Goal: Information Seeking & Learning: Learn about a topic

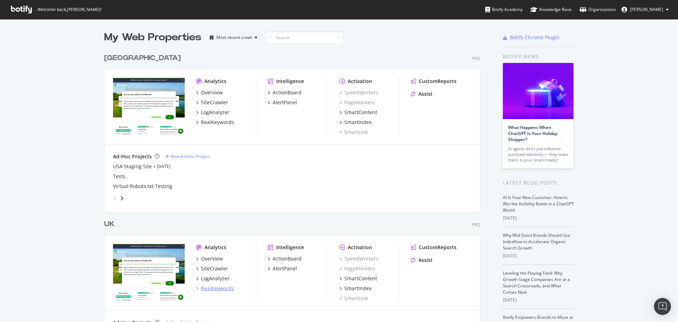
click at [211, 288] on div "RealKeywords" at bounding box center [217, 288] width 33 height 7
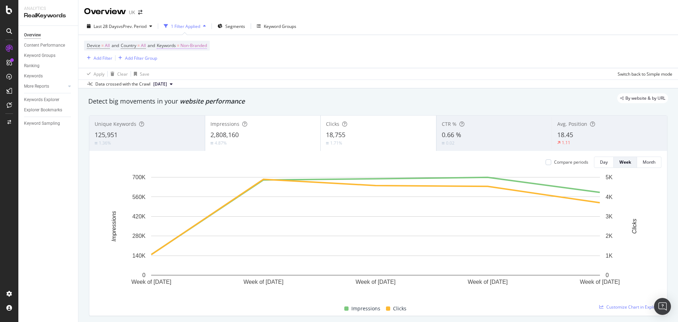
click at [197, 45] on span "Non-Branded" at bounding box center [193, 46] width 26 height 10
click at [194, 64] on span "Non-Branded" at bounding box center [181, 62] width 29 height 6
click at [185, 119] on span "All" at bounding box center [209, 117] width 72 height 6
click at [231, 79] on div "button" at bounding box center [229, 77] width 10 height 4
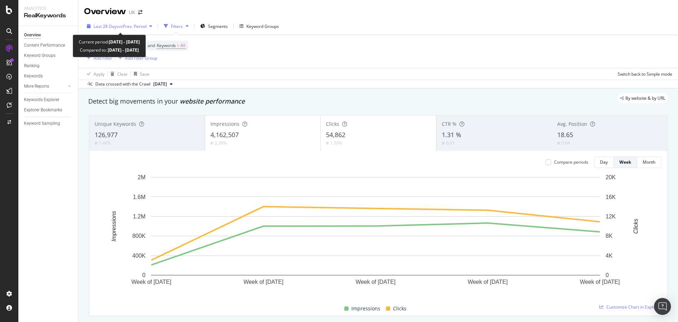
click at [134, 29] on span "vs Prev. Period" at bounding box center [133, 26] width 28 height 6
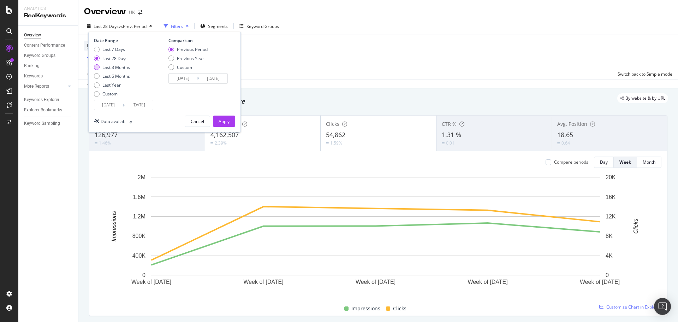
click at [115, 67] on div "Last 3 Months" at bounding box center [116, 67] width 28 height 6
type input "[DATE]"
click at [228, 121] on div "Apply" at bounding box center [224, 121] width 11 height 6
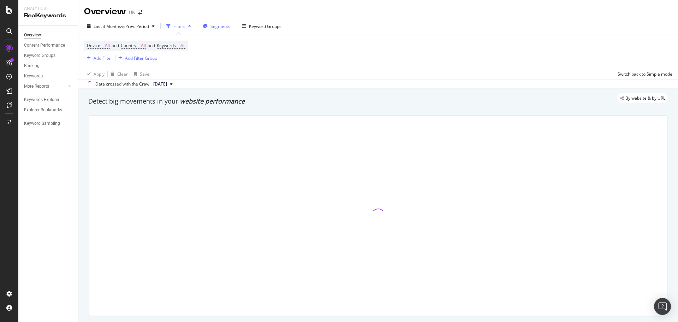
click at [222, 26] on span "Segments" at bounding box center [220, 26] width 20 height 6
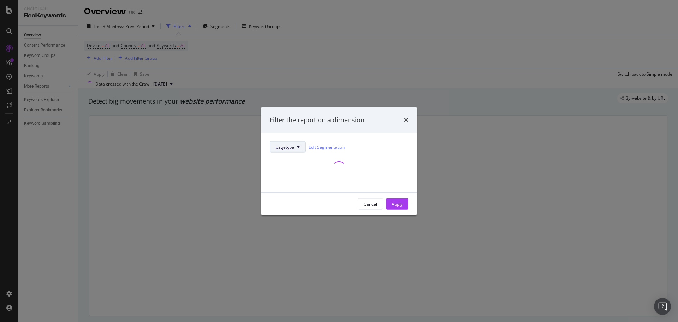
click at [289, 150] on button "pagetype" at bounding box center [288, 146] width 36 height 11
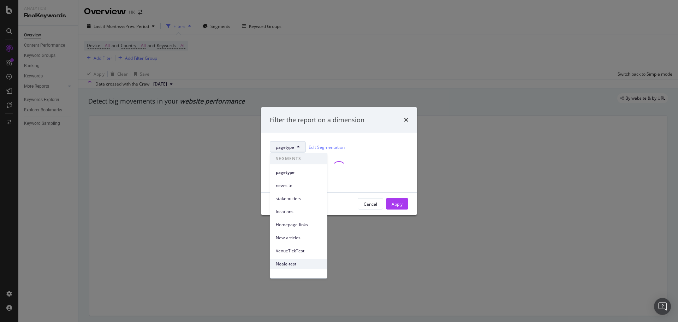
click at [295, 258] on div "Neale-test" at bounding box center [298, 263] width 57 height 10
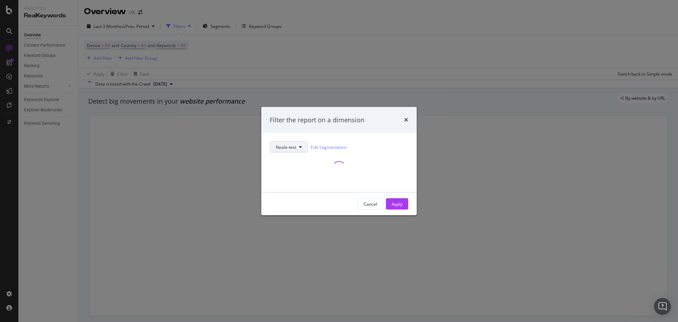
click at [291, 149] on span "Neale-test" at bounding box center [286, 147] width 20 height 6
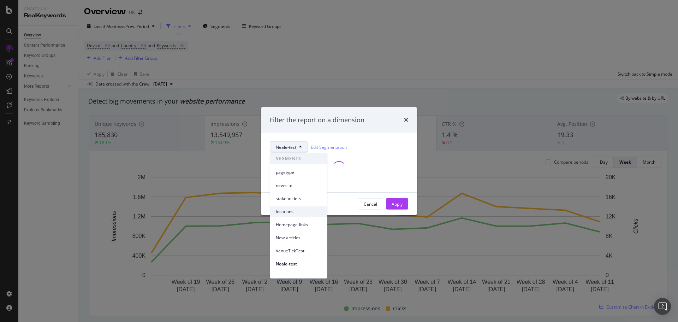
click at [292, 214] on span "locations" at bounding box center [299, 211] width 46 height 6
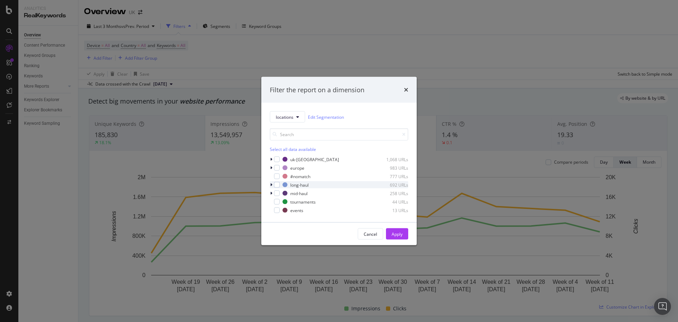
click at [272, 185] on icon "modal" at bounding box center [271, 185] width 2 height 4
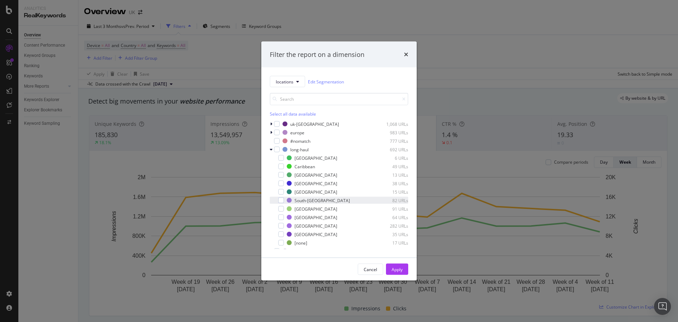
click at [306, 197] on div "South-[GEOGRAPHIC_DATA] 82 URLs" at bounding box center [339, 200] width 138 height 7
click at [399, 267] on div "Apply" at bounding box center [397, 269] width 11 height 6
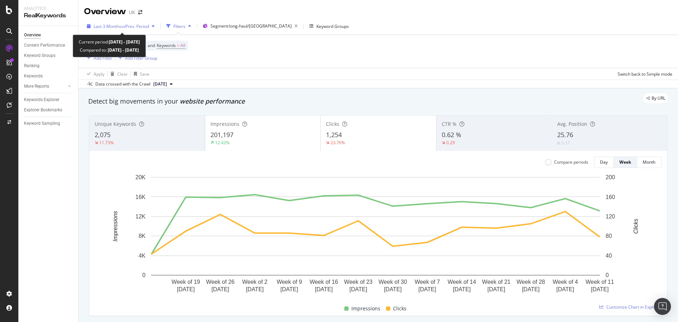
click at [141, 25] on span "vs Prev. Period" at bounding box center [135, 26] width 28 height 6
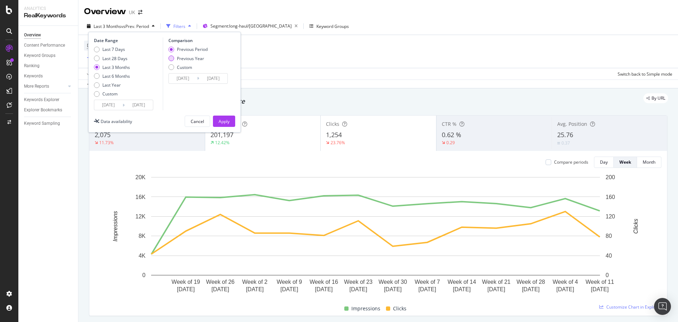
click at [197, 59] on div "Previous Year" at bounding box center [190, 58] width 27 height 6
type input "[DATE]"
click at [216, 122] on button "Apply" at bounding box center [224, 120] width 22 height 11
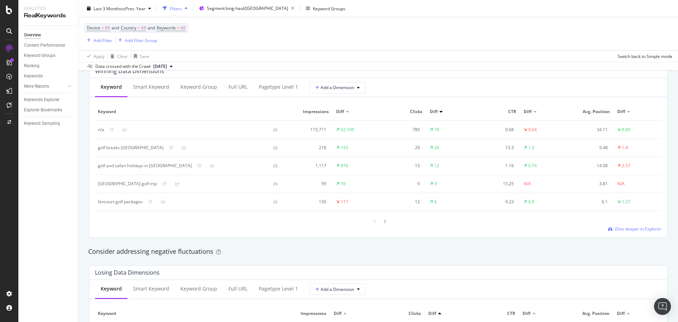
scroll to position [636, 0]
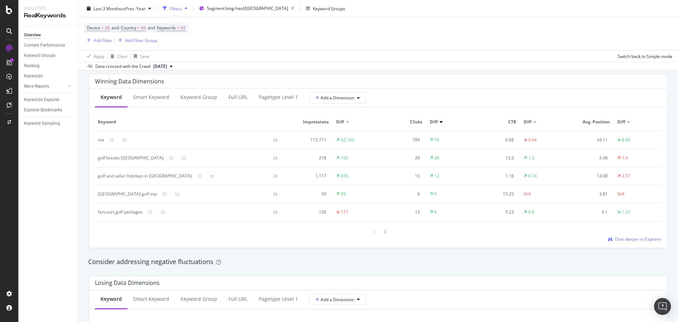
click at [126, 172] on td "golf and safari holidays in [GEOGRAPHIC_DATA]" at bounding box center [190, 176] width 191 height 18
click at [181, 173] on div "golf and safari holidays in [GEOGRAPHIC_DATA]" at bounding box center [191, 176] width 186 height 6
click at [197, 175] on icon at bounding box center [199, 176] width 4 height 4
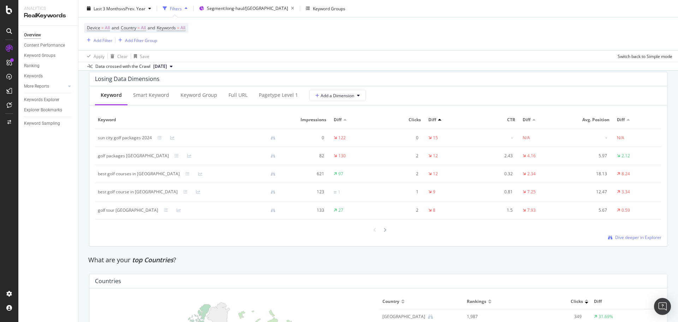
scroll to position [953, 0]
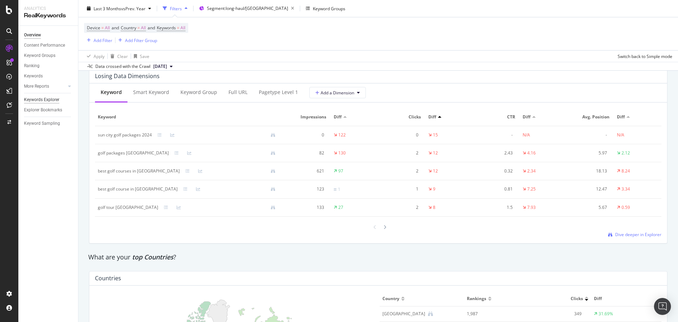
click at [46, 100] on div "Keywords Explorer" at bounding box center [41, 99] width 35 height 7
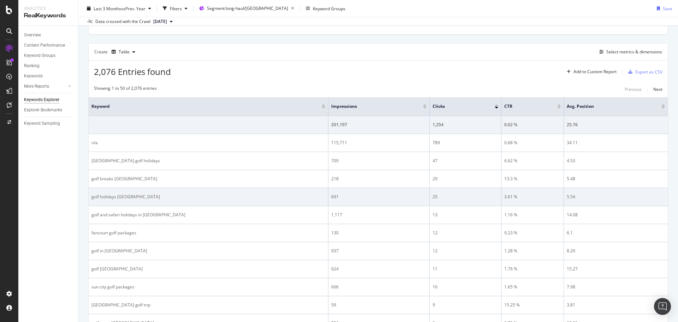
scroll to position [212, 0]
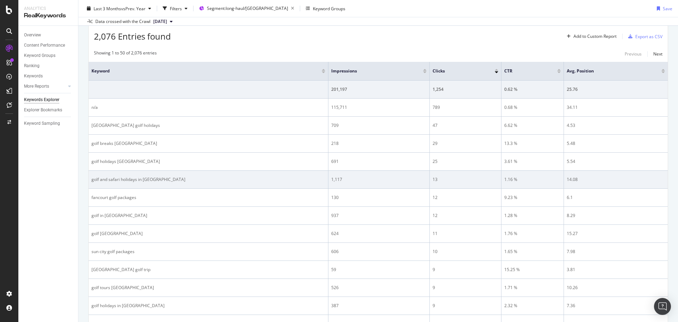
click at [135, 180] on div "golf and safari holidays in [GEOGRAPHIC_DATA]" at bounding box center [208, 179] width 234 height 6
click at [145, 180] on div "golf and safari holidays in [GEOGRAPHIC_DATA]" at bounding box center [208, 179] width 234 height 6
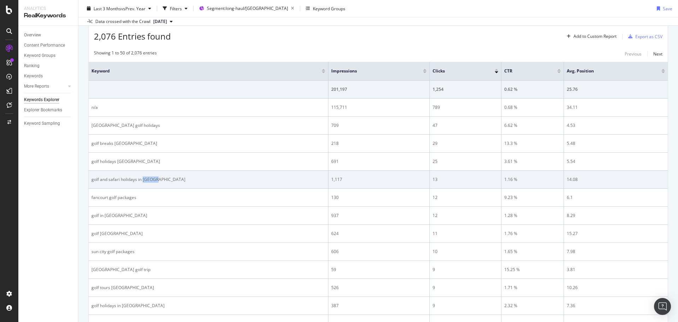
click at [144, 179] on div "golf and safari holidays in [GEOGRAPHIC_DATA]" at bounding box center [208, 179] width 234 height 6
click at [143, 179] on div "golf and safari holidays in [GEOGRAPHIC_DATA]" at bounding box center [208, 179] width 234 height 6
click at [133, 179] on div "golf and safari holidays in [GEOGRAPHIC_DATA]" at bounding box center [208, 179] width 234 height 6
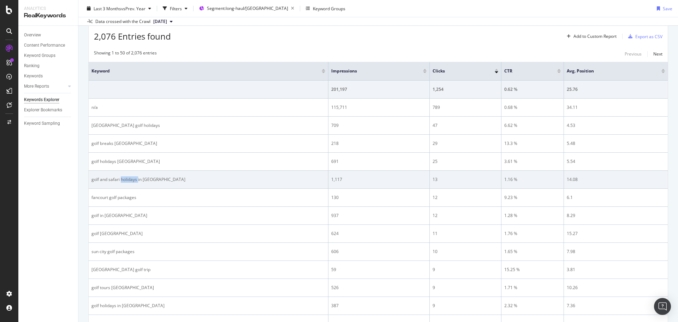
click at [133, 179] on div "golf and safari holidays in [GEOGRAPHIC_DATA]" at bounding box center [208, 179] width 234 height 6
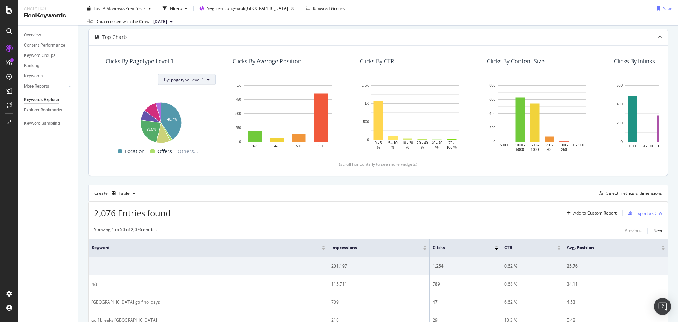
scroll to position [0, 0]
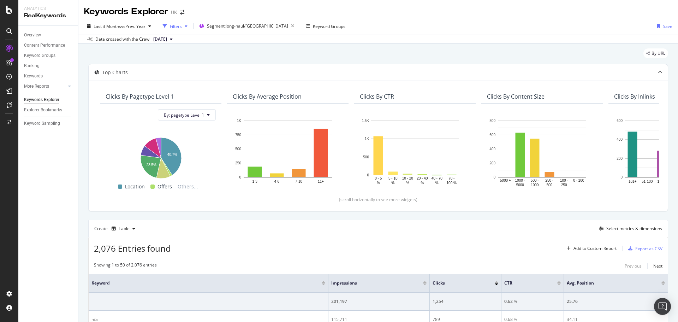
click at [180, 29] on div "Filters" at bounding box center [176, 26] width 12 height 6
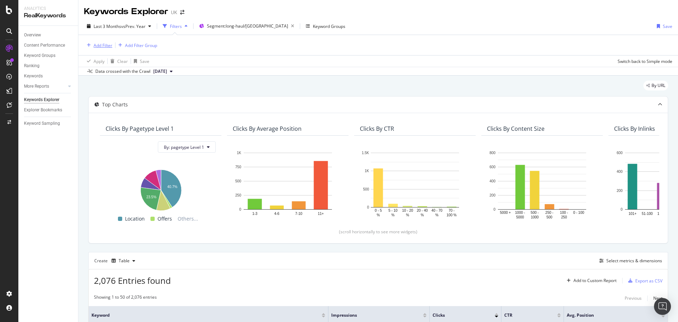
click at [99, 48] on div "Add Filter" at bounding box center [103, 45] width 19 height 6
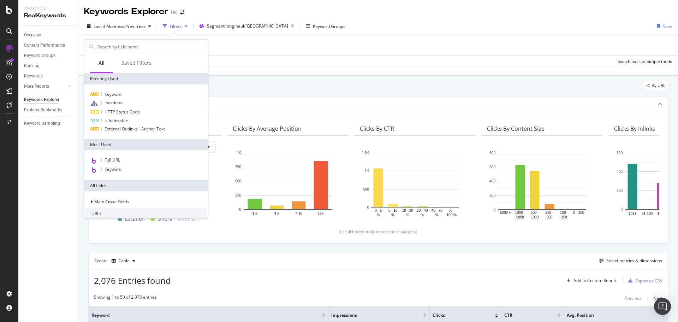
click at [452, 20] on div "Last 3 Months vs Prev. Year Filters Segment: long-haul/South-[GEOGRAPHIC_DATA] …" at bounding box center [378, 47] width 600 height 58
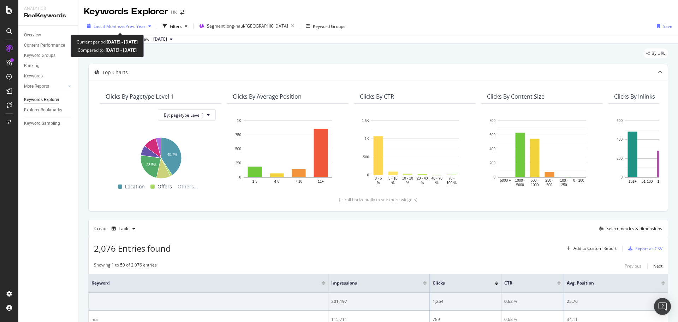
click at [114, 21] on div "Last 3 Months vs Prev. Year" at bounding box center [119, 26] width 70 height 11
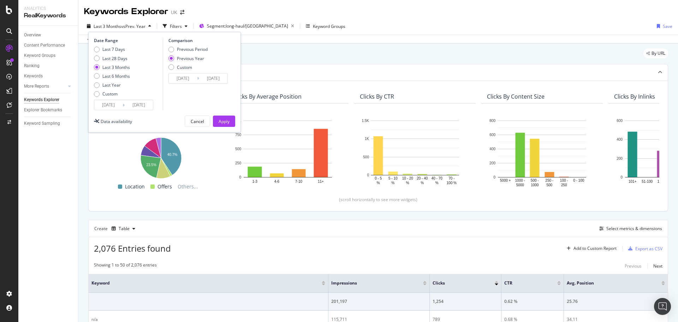
click at [110, 105] on input "[DATE]" at bounding box center [108, 105] width 28 height 10
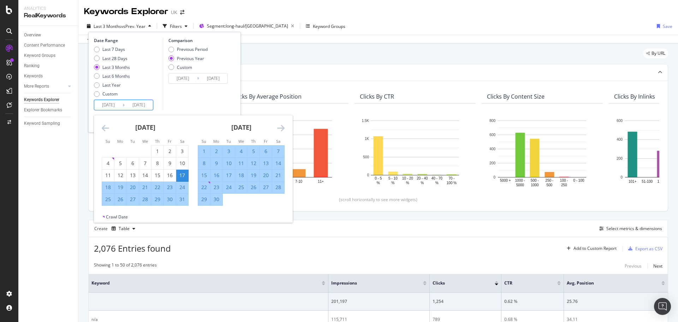
click at [275, 127] on div "[DATE]" at bounding box center [241, 130] width 87 height 30
click at [279, 126] on icon "Move forward to switch to the next month." at bounding box center [280, 128] width 7 height 8
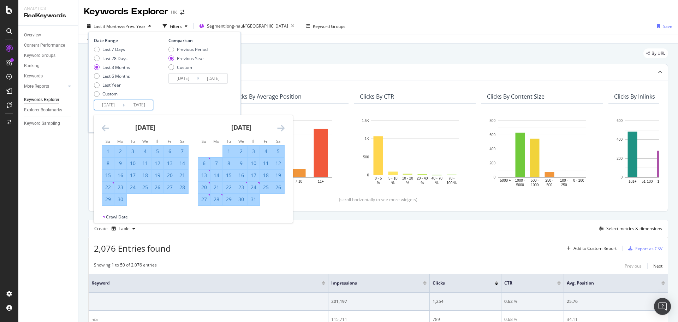
click at [279, 126] on icon "Move forward to switch to the next month." at bounding box center [280, 128] width 7 height 8
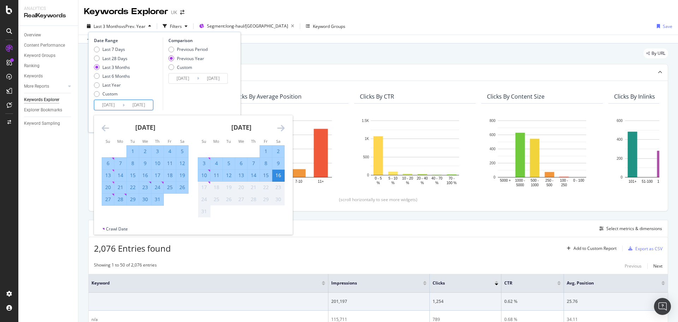
click at [279, 126] on icon "Move forward to switch to the next month." at bounding box center [280, 128] width 7 height 8
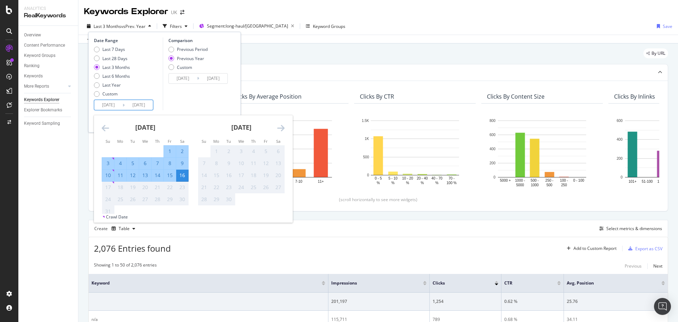
click at [166, 153] on div "1" at bounding box center [170, 151] width 12 height 7
type input "[DATE]"
click at [181, 177] on div "16" at bounding box center [182, 175] width 12 height 7
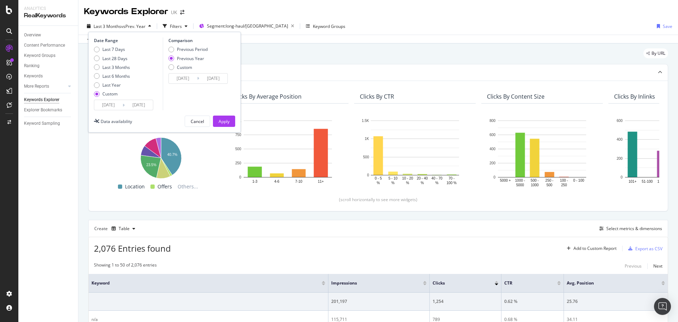
click at [197, 59] on div "Previous Year" at bounding box center [190, 58] width 27 height 6
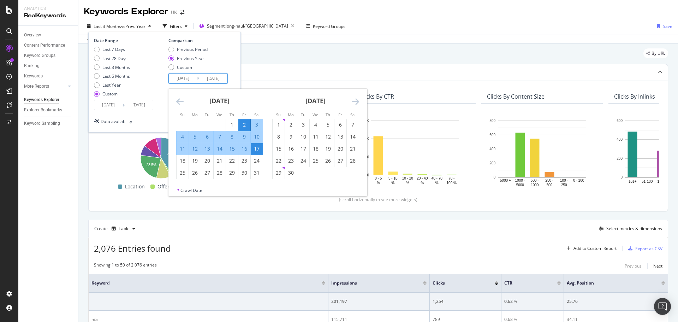
click at [180, 78] on input "[DATE]" at bounding box center [183, 78] width 28 height 10
click at [185, 60] on div "Previous Year" at bounding box center [190, 58] width 27 height 6
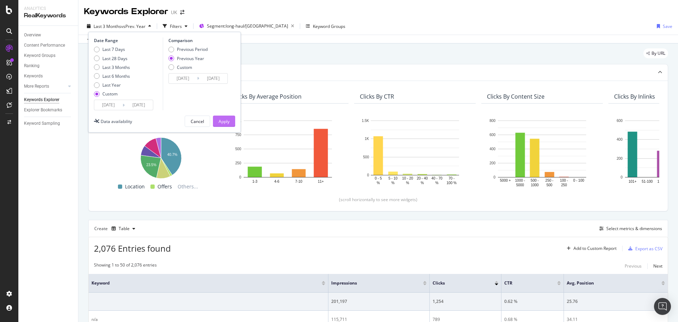
click at [221, 118] on div "Apply" at bounding box center [224, 121] width 11 height 6
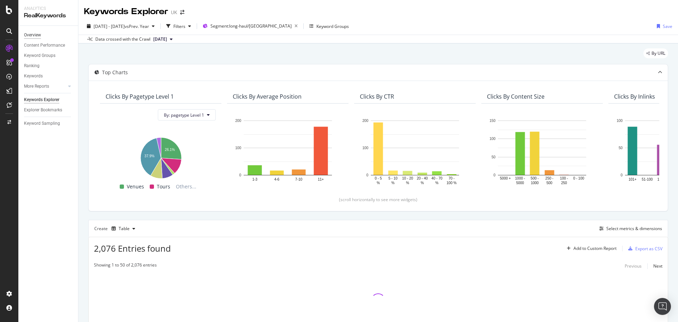
click at [41, 33] on link "Overview" at bounding box center [48, 34] width 49 height 7
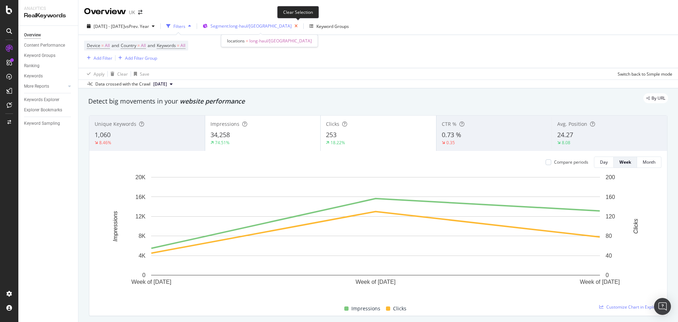
click at [299, 25] on icon "button" at bounding box center [296, 26] width 9 height 10
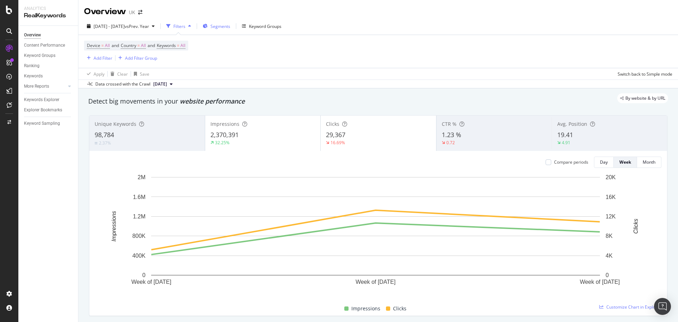
click at [230, 26] on span "Segments" at bounding box center [220, 26] width 20 height 6
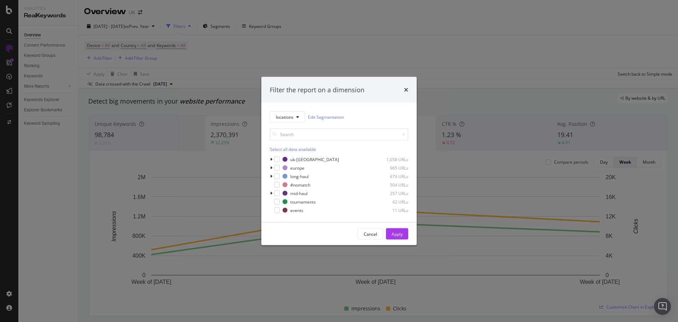
click at [283, 123] on div "Select all data available [GEOGRAPHIC_DATA]-[GEOGRAPHIC_DATA] 1,058 URLs [GEOGR…" at bounding box center [339, 168] width 138 height 91
click at [286, 118] on span "locations" at bounding box center [285, 117] width 18 height 6
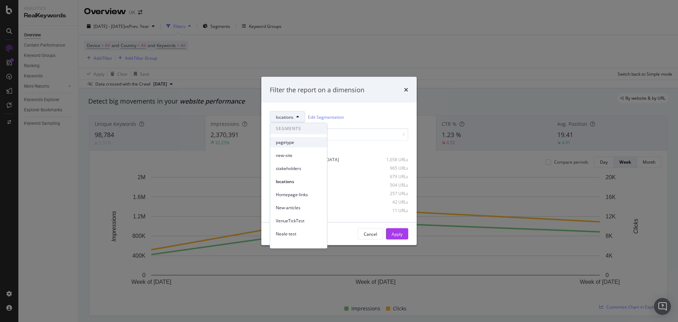
click at [287, 138] on div "pagetype" at bounding box center [298, 142] width 57 height 10
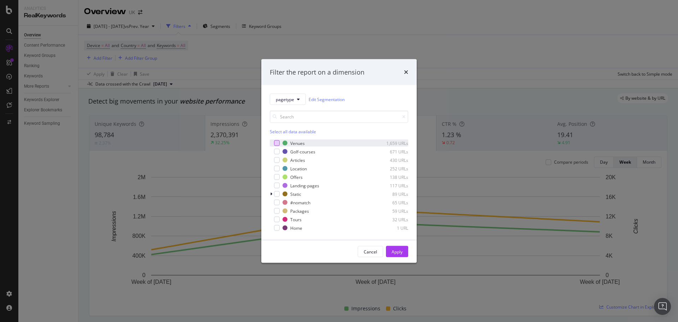
click at [277, 143] on div "modal" at bounding box center [277, 143] width 6 height 6
click at [276, 148] on div "Golf-courses 671 URLs" at bounding box center [339, 151] width 138 height 7
click at [275, 166] on div "modal" at bounding box center [277, 169] width 6 height 6
click at [277, 184] on div "modal" at bounding box center [277, 186] width 6 height 6
click at [399, 251] on div "Apply" at bounding box center [397, 251] width 11 height 6
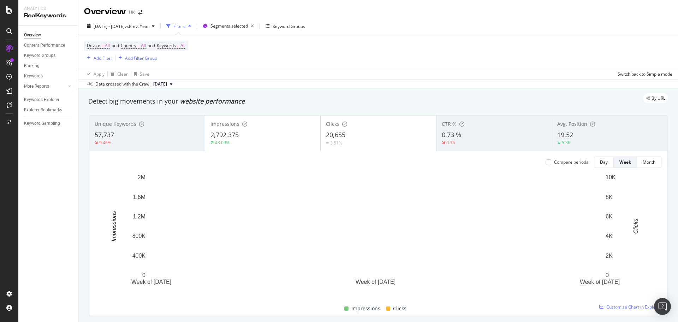
click at [359, 94] on div "By URL" at bounding box center [374, 98] width 587 height 10
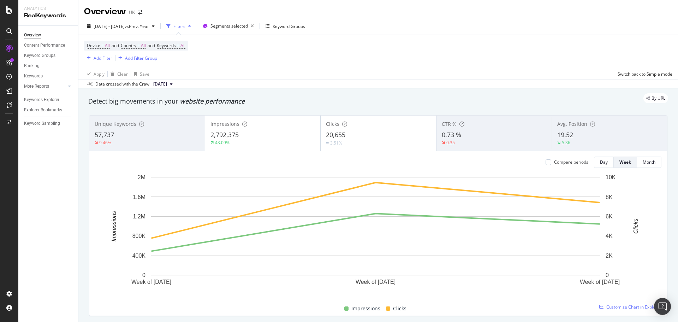
click at [350, 132] on div "20,655" at bounding box center [378, 134] width 105 height 9
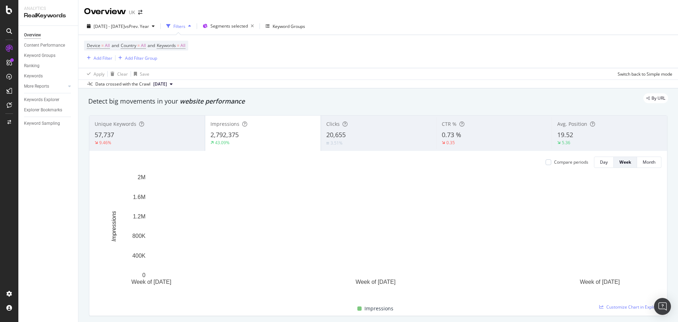
click at [350, 132] on div "20,655" at bounding box center [378, 134] width 105 height 9
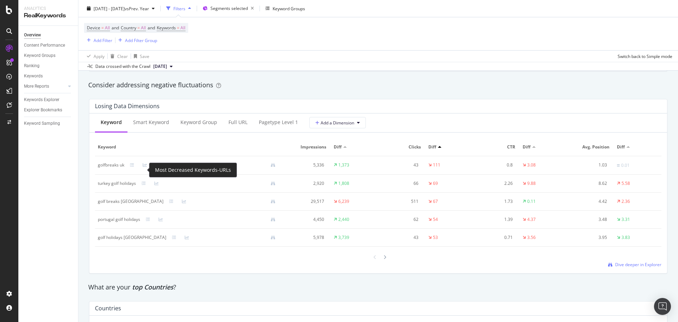
scroll to position [847, 0]
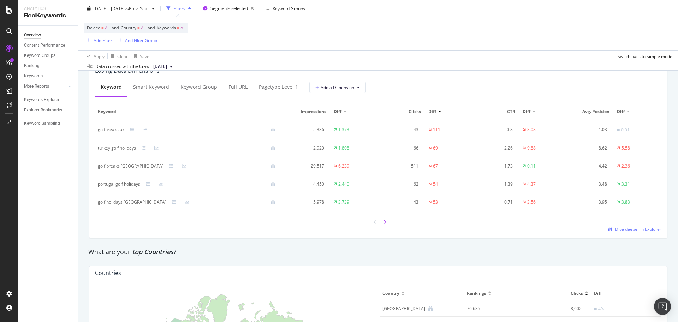
click at [382, 223] on div at bounding box center [385, 222] width 6 height 10
click at [118, 146] on div "all inclusive golf holidays" at bounding box center [122, 147] width 48 height 6
copy div "all inclusive golf holidays"
